Goal: Task Accomplishment & Management: Complete application form

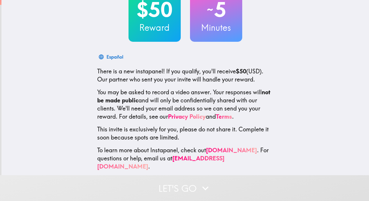
scroll to position [48, 0]
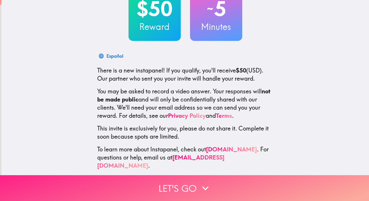
click at [189, 189] on button "Let's go" at bounding box center [184, 188] width 369 height 26
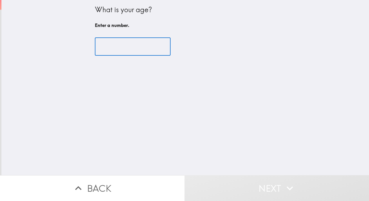
click at [130, 39] on input "number" at bounding box center [133, 47] width 76 height 18
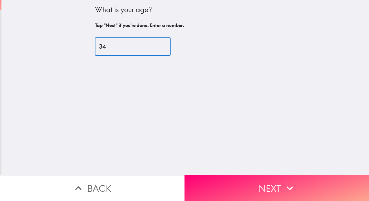
type input "34"
click at [255, 177] on button "Next" at bounding box center [277, 188] width 185 height 26
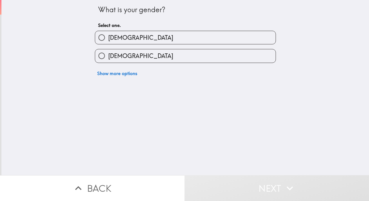
click at [129, 62] on label "[DEMOGRAPHIC_DATA]" at bounding box center [185, 55] width 181 height 13
click at [108, 62] on input "[DEMOGRAPHIC_DATA]" at bounding box center [101, 55] width 13 height 13
radio input "true"
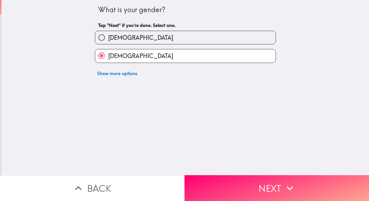
click at [285, 185] on icon "button" at bounding box center [290, 188] width 13 height 13
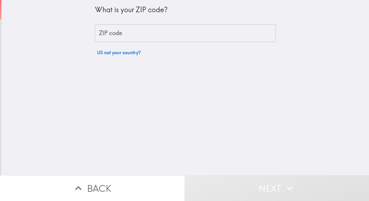
click at [147, 32] on input "ZIP code" at bounding box center [185, 33] width 181 height 18
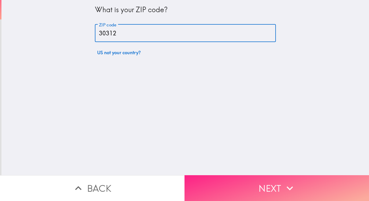
type input "30312"
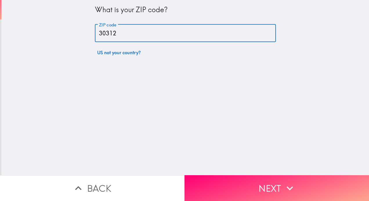
click at [277, 182] on button "Next" at bounding box center [277, 188] width 185 height 26
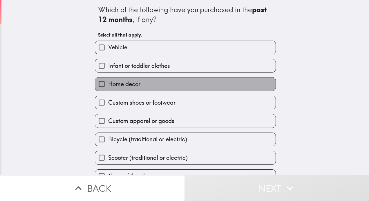
click at [143, 85] on label "Home decor" at bounding box center [185, 84] width 181 height 13
click at [108, 85] on input "Home decor" at bounding box center [101, 84] width 13 height 13
checkbox input "true"
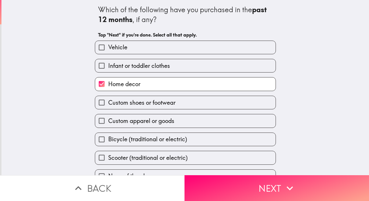
click at [157, 127] on label "Custom apparel or goods" at bounding box center [185, 120] width 181 height 13
click at [108, 127] on input "Custom apparel or goods" at bounding box center [101, 120] width 13 height 13
checkbox input "true"
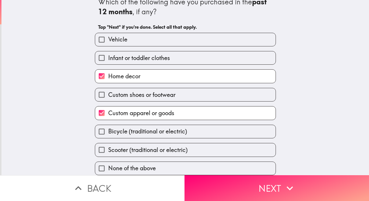
scroll to position [15, 0]
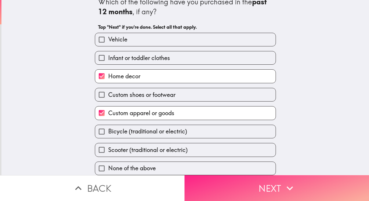
click at [279, 184] on button "Next" at bounding box center [277, 188] width 185 height 26
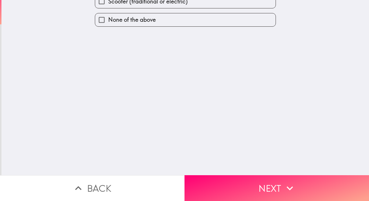
scroll to position [0, 0]
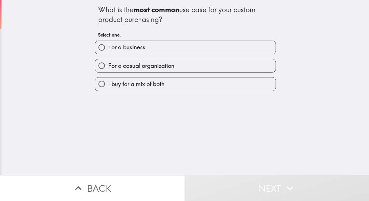
click at [139, 38] on div "For a business" at bounding box center [183, 45] width 186 height 18
click at [143, 44] on label "For a business" at bounding box center [185, 47] width 181 height 13
click at [108, 44] on input "For a business" at bounding box center [101, 47] width 13 height 13
radio input "true"
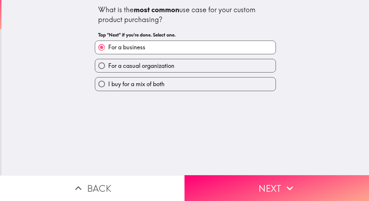
click at [273, 196] on button "Next" at bounding box center [277, 188] width 185 height 26
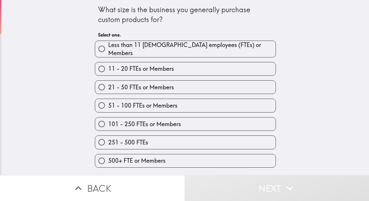
click at [121, 139] on span "251 - 500 FTEs" at bounding box center [128, 143] width 40 height 8
click at [108, 139] on input "251 - 500 FTEs" at bounding box center [101, 142] width 13 height 13
radio input "true"
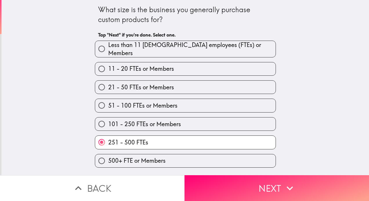
click at [279, 177] on button "Next" at bounding box center [277, 188] width 185 height 26
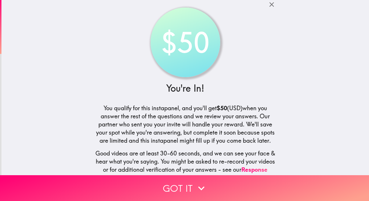
scroll to position [6, 0]
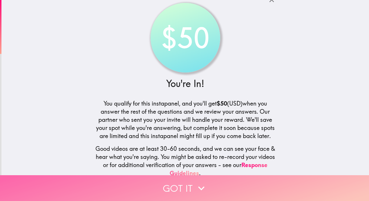
click at [182, 182] on button "Got it" at bounding box center [184, 188] width 369 height 26
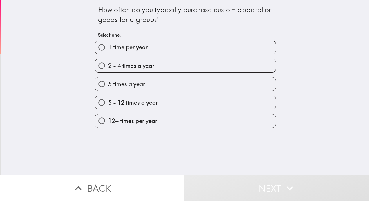
click at [129, 87] on span "5 times a year" at bounding box center [126, 84] width 37 height 8
click at [108, 87] on input "5 times a year" at bounding box center [101, 84] width 13 height 13
radio input "true"
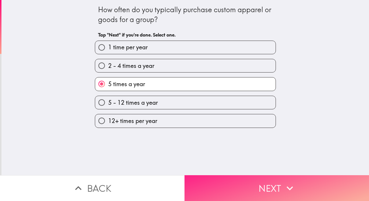
click at [285, 188] on icon "button" at bounding box center [290, 188] width 13 height 13
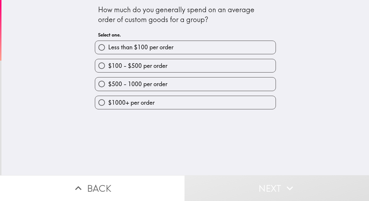
click at [133, 99] on span "$1000+ per order" at bounding box center [131, 103] width 46 height 8
click at [108, 99] on input "$1000+ per order" at bounding box center [101, 102] width 13 height 13
radio input "true"
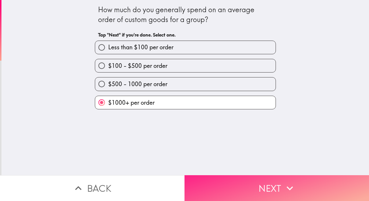
click at [251, 185] on button "Next" at bounding box center [277, 188] width 185 height 26
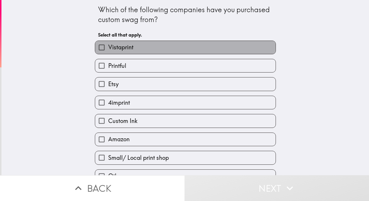
click at [120, 46] on span "Vistaprint" at bounding box center [120, 47] width 25 height 8
click at [108, 46] on input "Vistaprint" at bounding box center [101, 47] width 13 height 13
click at [120, 46] on span "Vistaprint" at bounding box center [120, 47] width 25 height 8
click at [108, 46] on input "Vistaprint" at bounding box center [101, 47] width 13 height 13
checkbox input "false"
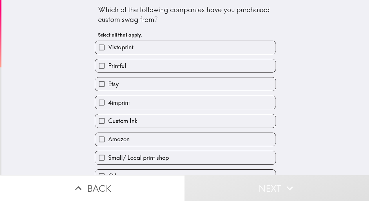
click at [125, 95] on div "4imprint" at bounding box center [183, 100] width 186 height 18
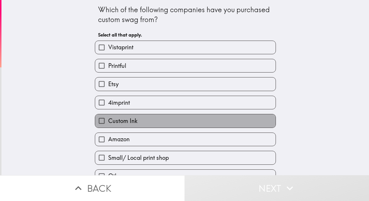
click at [126, 125] on span "Custom Ink" at bounding box center [122, 121] width 29 height 8
click at [108, 125] on input "Custom Ink" at bounding box center [101, 120] width 13 height 13
checkbox input "true"
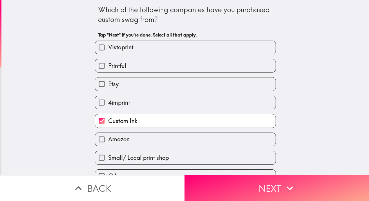
click at [141, 56] on div "Printful" at bounding box center [183, 63] width 186 height 18
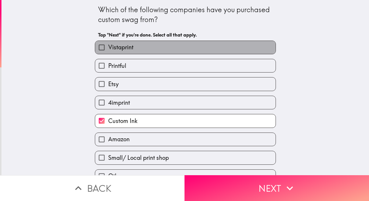
click at [139, 46] on label "Vistaprint" at bounding box center [185, 47] width 181 height 13
click at [108, 46] on input "Vistaprint" at bounding box center [101, 47] width 13 height 13
checkbox input "true"
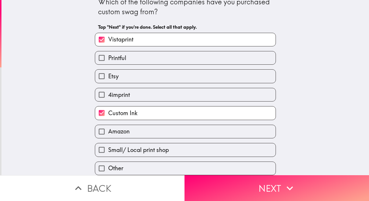
scroll to position [15, 0]
click at [133, 109] on span "Custom Ink" at bounding box center [122, 113] width 29 height 8
click at [108, 108] on input "Custom Ink" at bounding box center [101, 113] width 13 height 13
checkbox input "false"
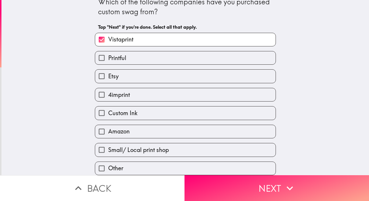
click at [142, 146] on span "Small/ Local print shop" at bounding box center [138, 150] width 61 height 8
click at [108, 143] on input "Small/ Local print shop" at bounding box center [101, 149] width 13 height 13
checkbox input "true"
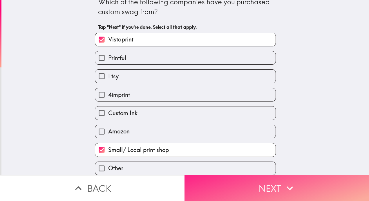
click at [273, 187] on button "Next" at bounding box center [277, 188] width 185 height 26
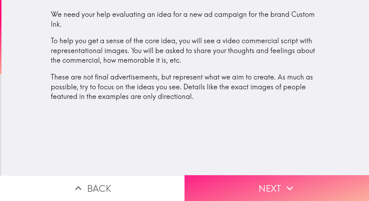
click at [279, 180] on button "Next" at bounding box center [277, 188] width 185 height 26
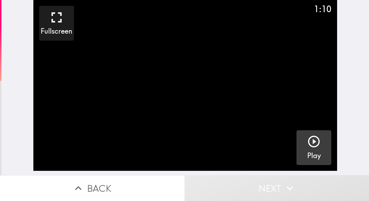
click at [307, 138] on icon "button" at bounding box center [314, 142] width 14 height 14
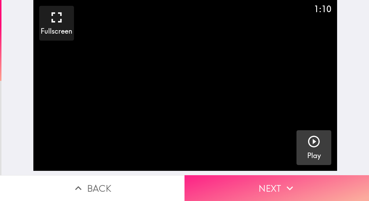
click at [276, 182] on button "Next" at bounding box center [277, 188] width 185 height 26
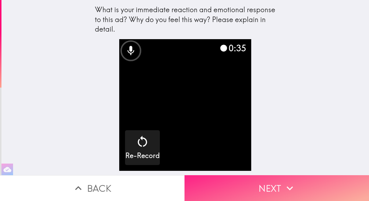
click at [284, 182] on icon "button" at bounding box center [290, 188] width 13 height 13
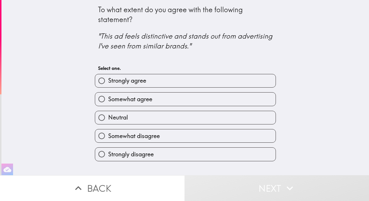
click at [128, 118] on label "Neutral" at bounding box center [185, 117] width 181 height 13
click at [108, 118] on input "Neutral" at bounding box center [101, 117] width 13 height 13
radio input "true"
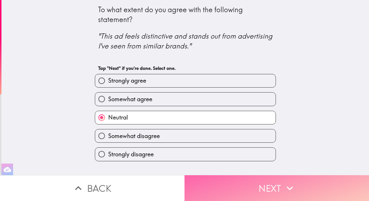
click at [279, 182] on button "Next" at bounding box center [277, 188] width 185 height 26
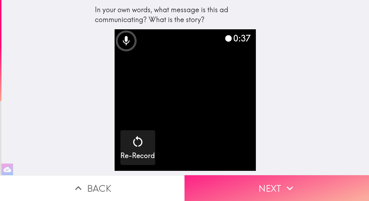
click at [273, 184] on button "Next" at bounding box center [277, 188] width 185 height 26
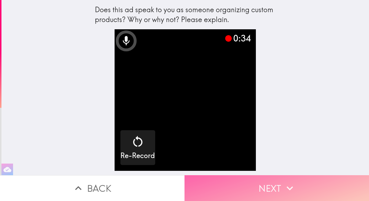
click at [276, 182] on button "Next" at bounding box center [277, 188] width 185 height 26
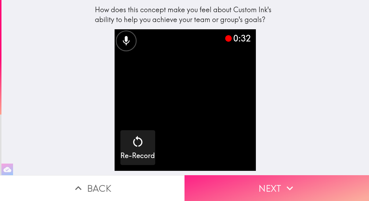
click at [284, 187] on icon "button" at bounding box center [290, 188] width 13 height 13
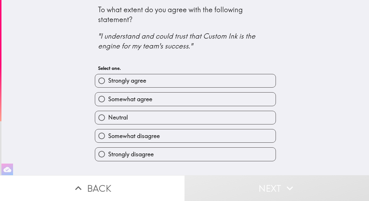
click at [143, 101] on span "Somewhat agree" at bounding box center [130, 99] width 44 height 8
click at [108, 101] on input "Somewhat agree" at bounding box center [101, 99] width 13 height 13
radio input "true"
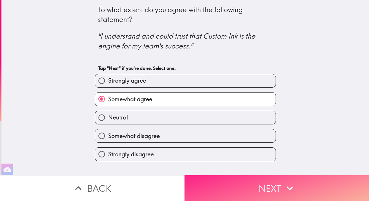
click at [274, 182] on button "Next" at bounding box center [277, 188] width 185 height 26
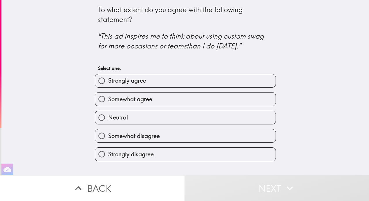
click at [150, 103] on label "Somewhat agree" at bounding box center [185, 99] width 181 height 13
click at [108, 103] on input "Somewhat agree" at bounding box center [101, 99] width 13 height 13
radio input "true"
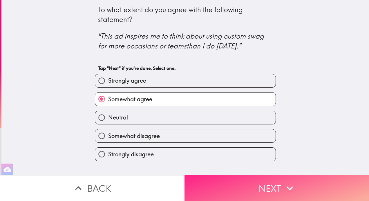
click at [302, 183] on button "Next" at bounding box center [277, 188] width 185 height 26
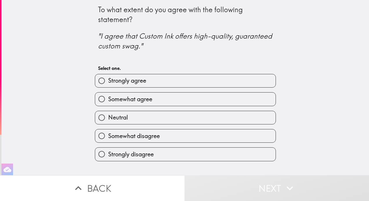
click at [163, 85] on label "Strongly agree" at bounding box center [185, 80] width 181 height 13
click at [108, 85] on input "Strongly agree" at bounding box center [101, 80] width 13 height 13
radio input "true"
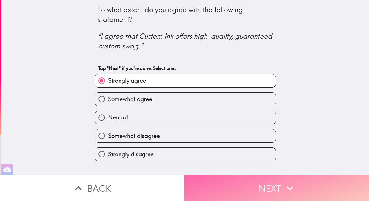
click at [269, 183] on button "Next" at bounding box center [277, 188] width 185 height 26
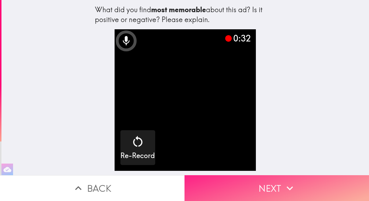
click at [284, 185] on icon "button" at bounding box center [290, 188] width 13 height 13
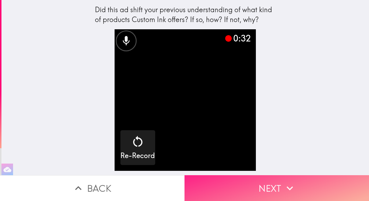
click at [284, 184] on icon "button" at bounding box center [290, 188] width 13 height 13
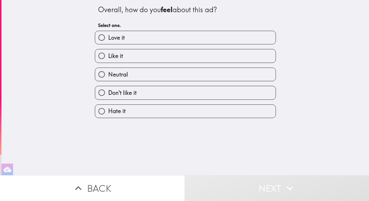
click at [125, 84] on div "Don't like it" at bounding box center [183, 90] width 186 height 18
click at [119, 76] on span "Neutral" at bounding box center [118, 75] width 20 height 8
click at [108, 76] on input "Neutral" at bounding box center [101, 74] width 13 height 13
radio input "true"
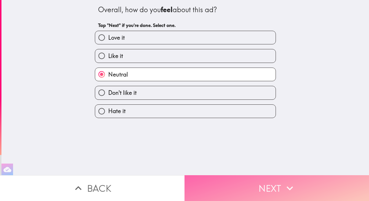
click at [278, 189] on button "Next" at bounding box center [277, 188] width 185 height 26
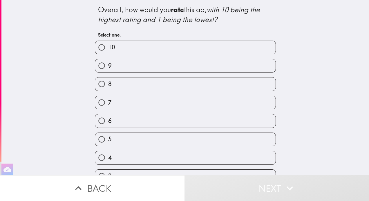
click at [108, 101] on span "7" at bounding box center [109, 103] width 3 height 8
click at [105, 101] on input "7" at bounding box center [101, 102] width 13 height 13
radio input "true"
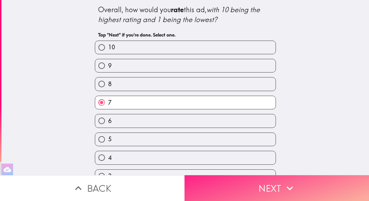
click at [286, 186] on icon "button" at bounding box center [290, 188] width 13 height 13
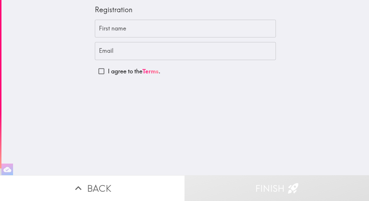
click at [115, 28] on input "First name" at bounding box center [185, 29] width 181 height 18
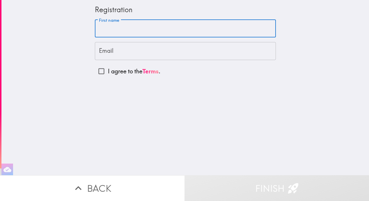
type input "[PERSON_NAME]"
type input "[EMAIL_ADDRESS][DOMAIN_NAME]"
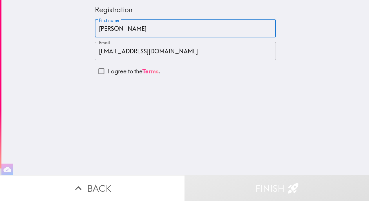
click at [95, 71] on input "I agree to the Terms ." at bounding box center [101, 71] width 13 height 13
checkbox input "true"
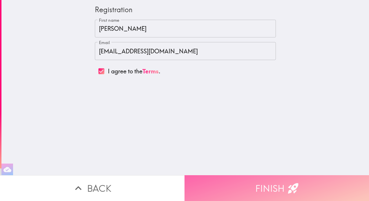
click at [272, 182] on button "Finish" at bounding box center [277, 188] width 185 height 26
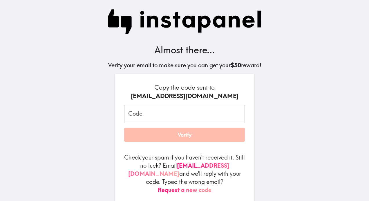
click at [144, 112] on input "Code" at bounding box center [184, 114] width 121 height 18
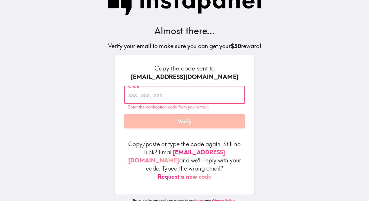
scroll to position [13, 0]
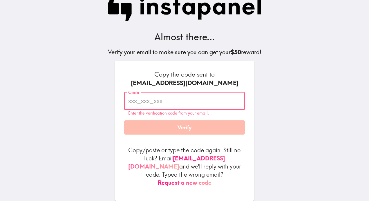
click at [146, 100] on input "Code" at bounding box center [184, 101] width 121 height 18
paste input "fMg_jbh_Mar"
type input "fMg_jbh_Mar"
click at [191, 118] on div "Code fMg_jbh_Mar Code Enter the verification code from your email. Verify" at bounding box center [184, 113] width 121 height 43
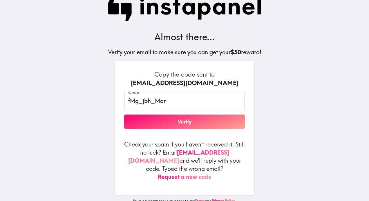
click at [190, 126] on button "Verify" at bounding box center [184, 122] width 121 height 15
